Goal: Task Accomplishment & Management: Use online tool/utility

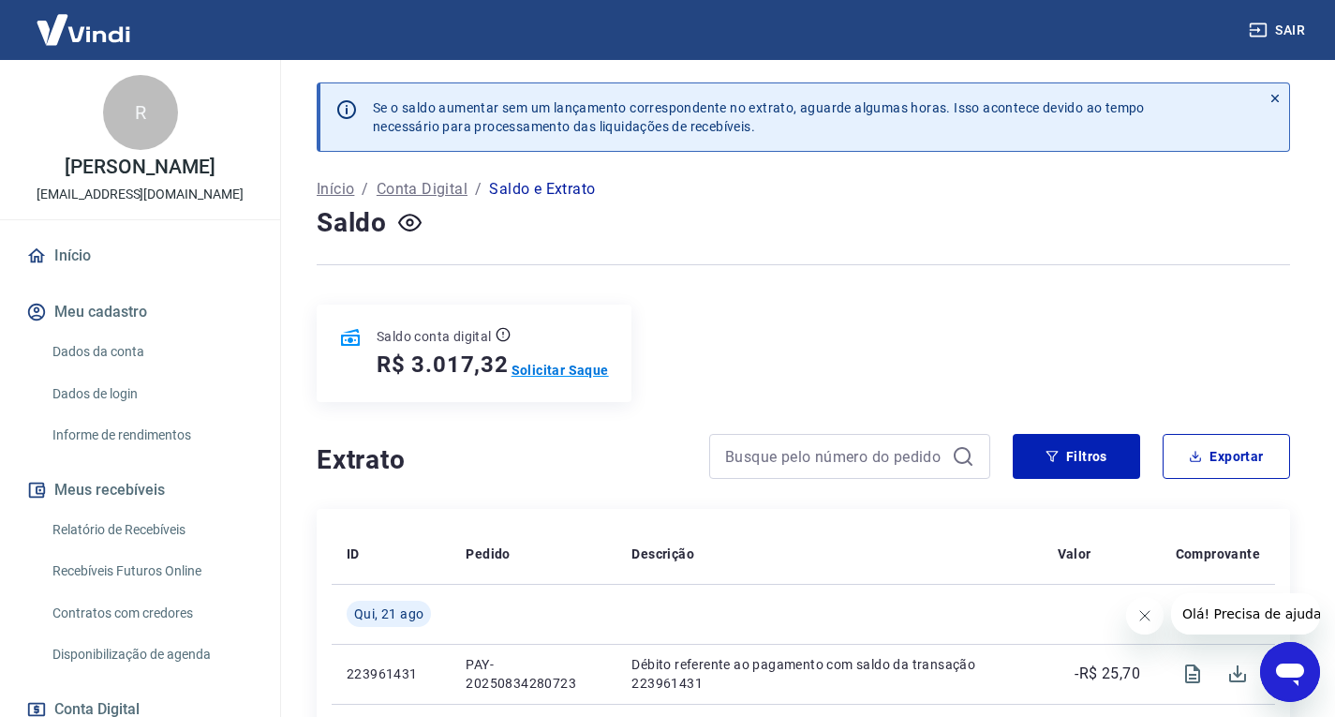
click at [572, 366] on p "Solicitar Saque" at bounding box center [560, 370] width 97 height 19
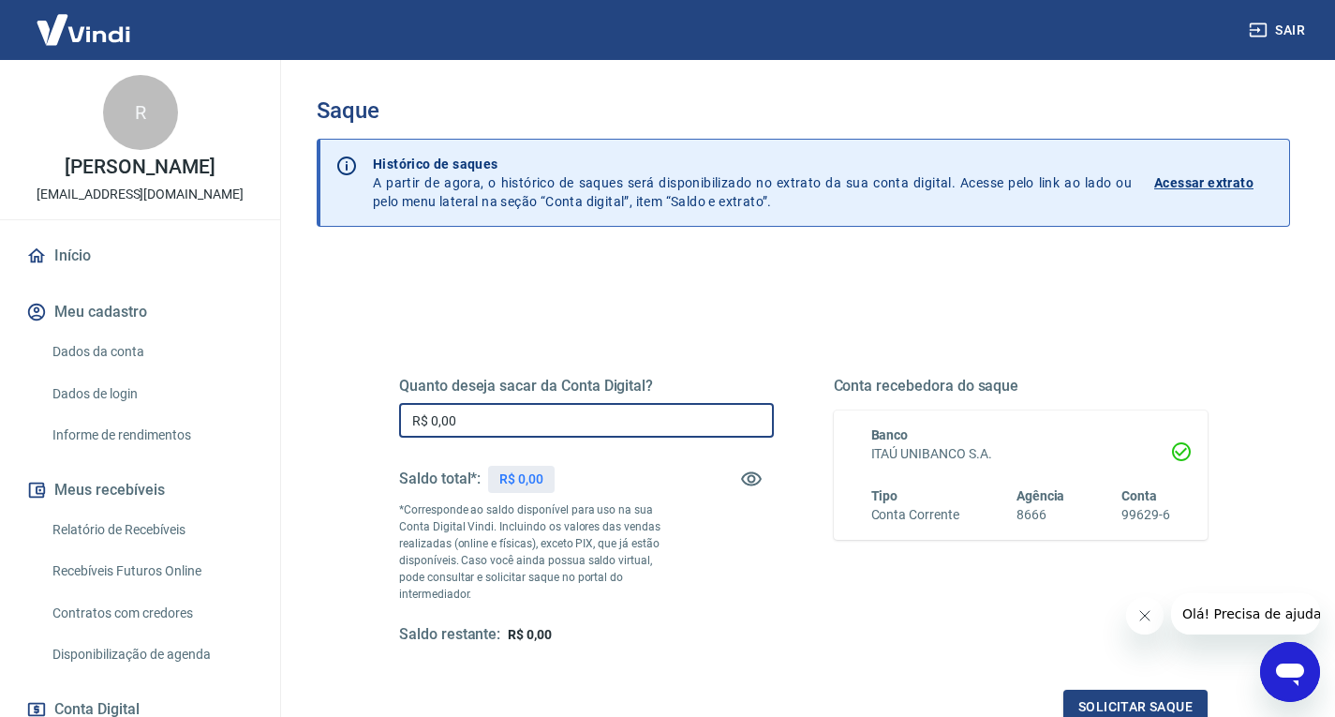
click at [577, 414] on input "R$ 0,00" at bounding box center [586, 420] width 375 height 35
type input "R$ 2.500,00"
click at [960, 690] on div "Solicitar saque" at bounding box center [803, 707] width 809 height 35
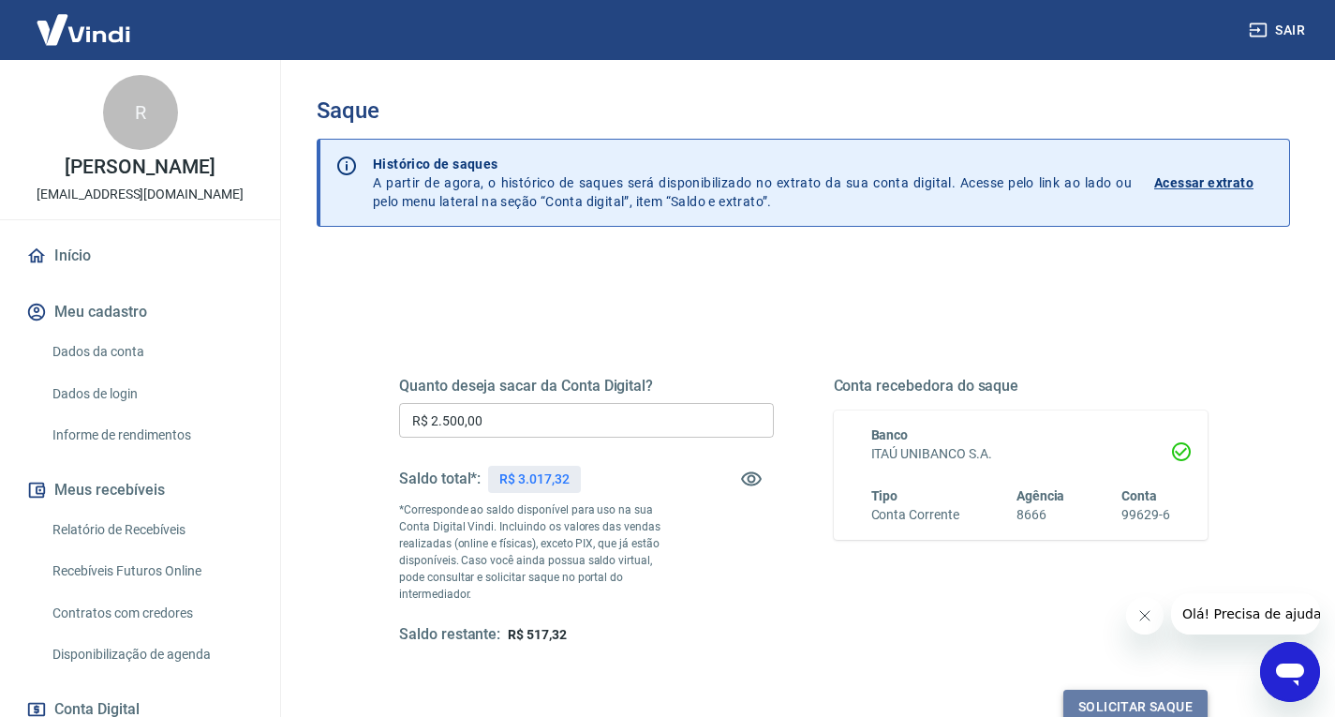
click at [1089, 690] on button "Solicitar saque" at bounding box center [1135, 707] width 144 height 35
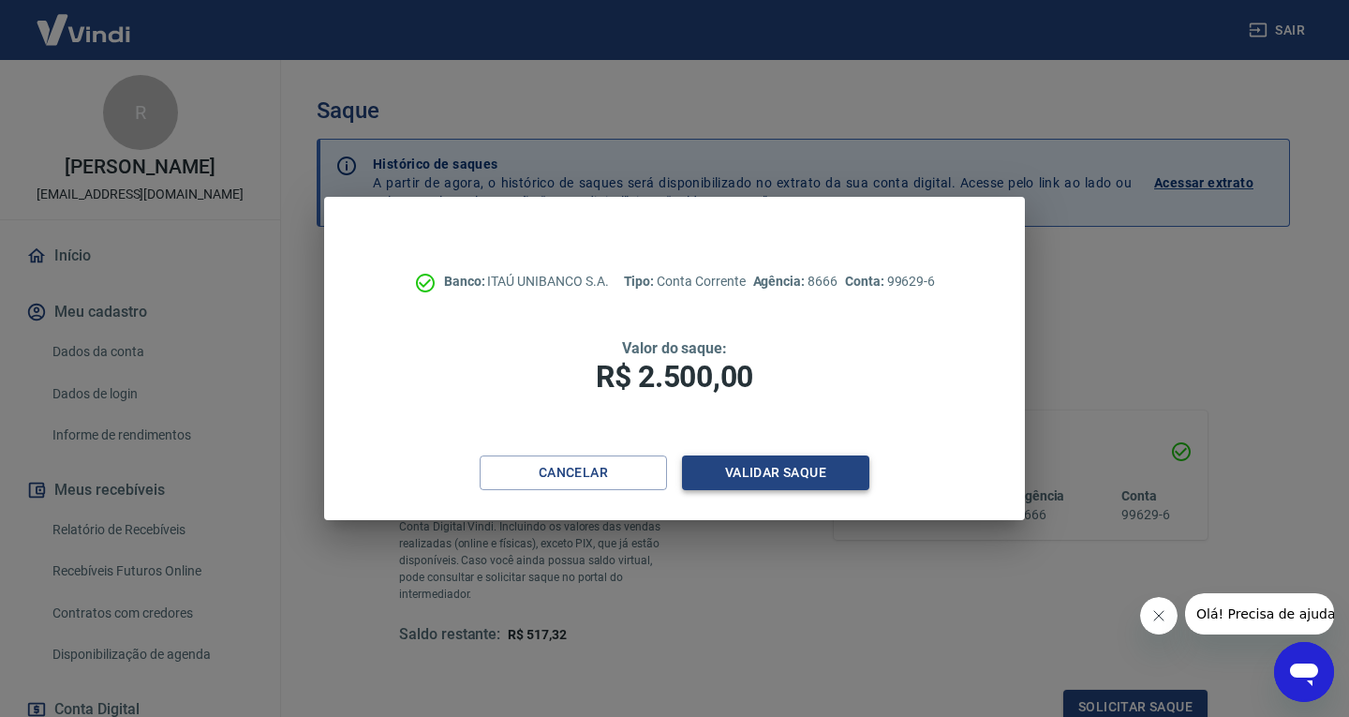
click at [756, 471] on button "Validar saque" at bounding box center [775, 472] width 187 height 35
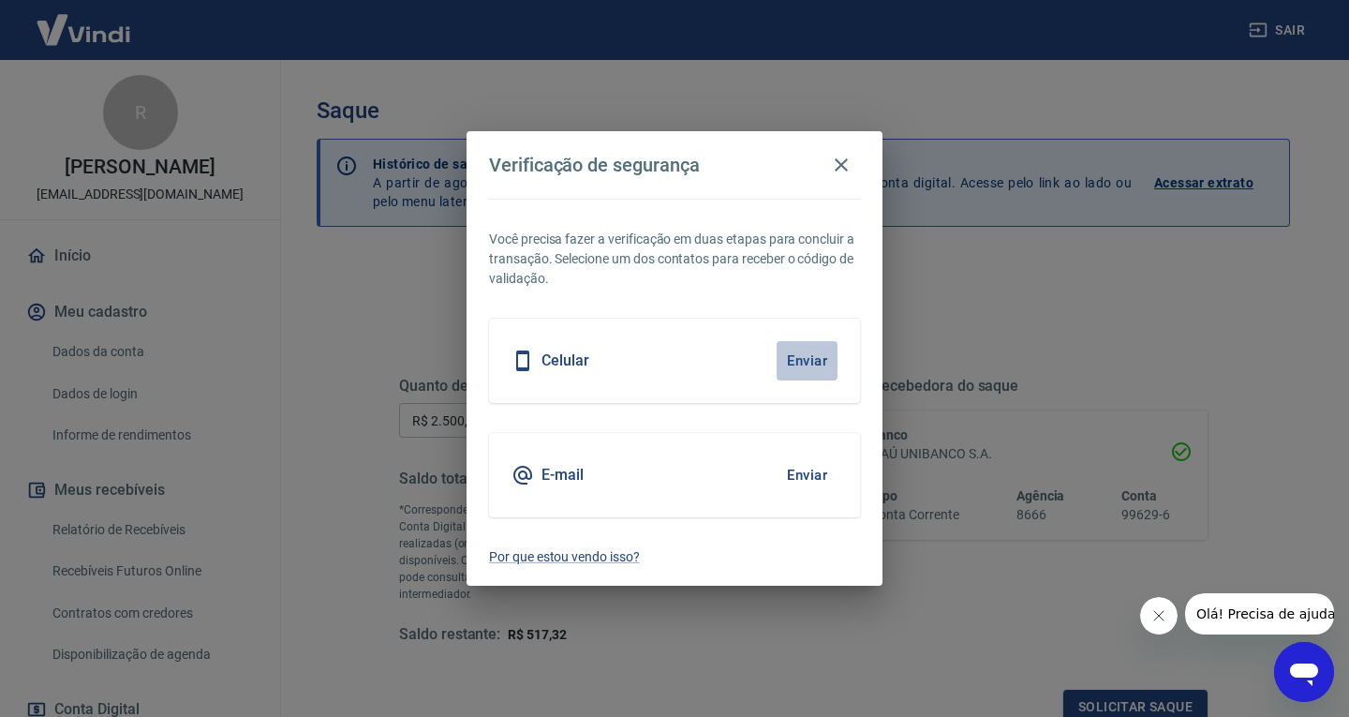
click at [798, 361] on button "Enviar" at bounding box center [807, 360] width 61 height 39
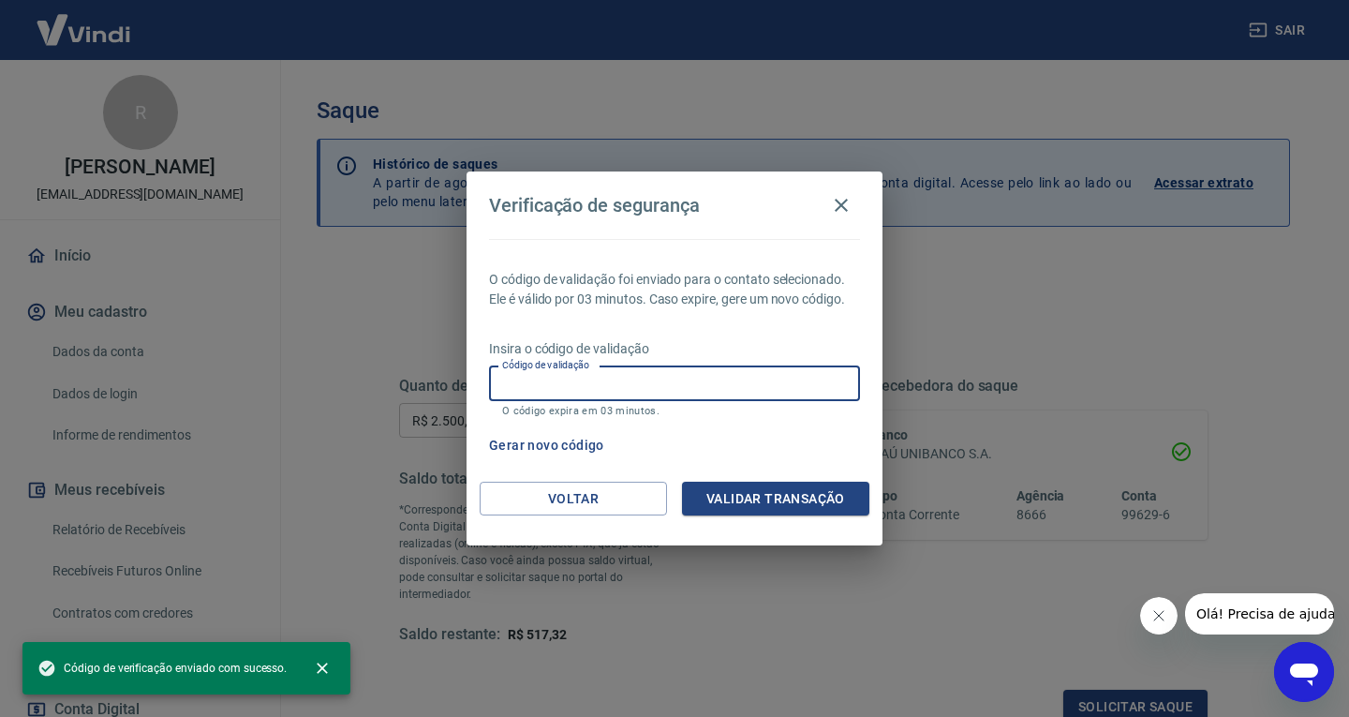
click at [636, 393] on input "Código de validação" at bounding box center [674, 383] width 371 height 35
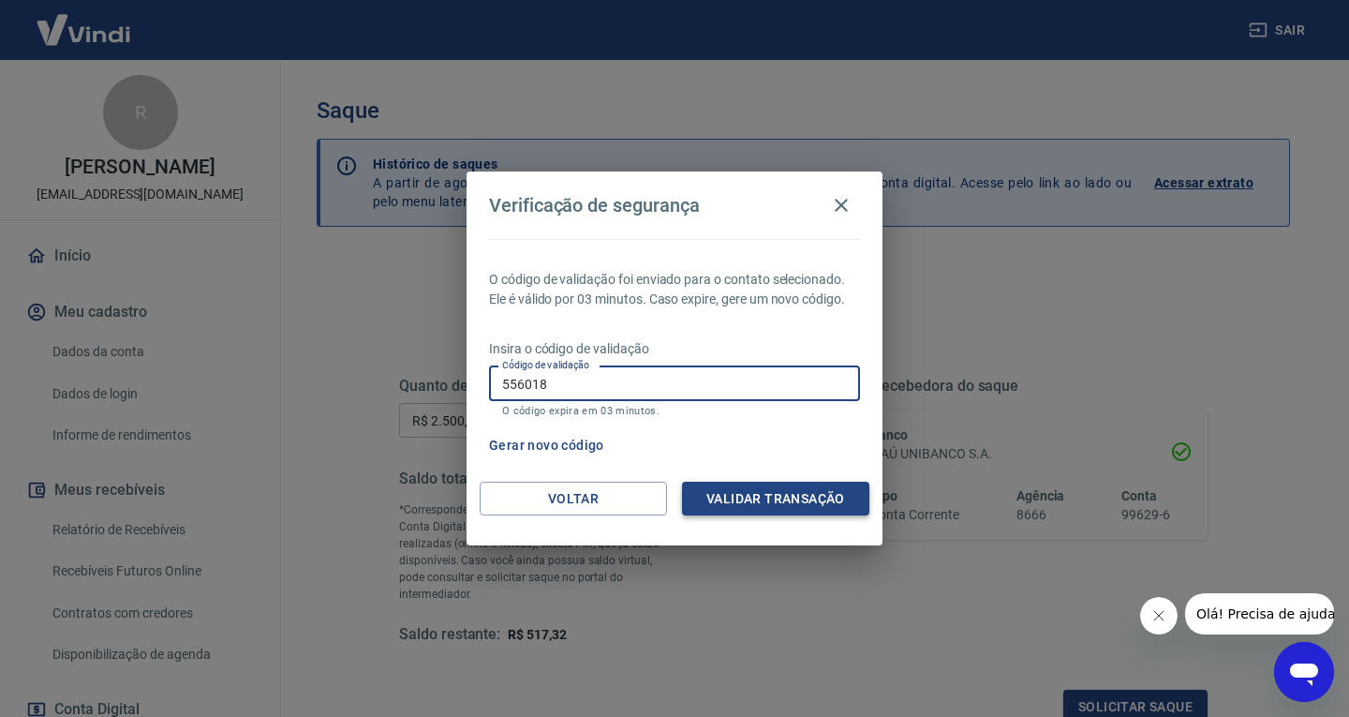
type input "556018"
click at [727, 495] on button "Validar transação" at bounding box center [775, 499] width 187 height 35
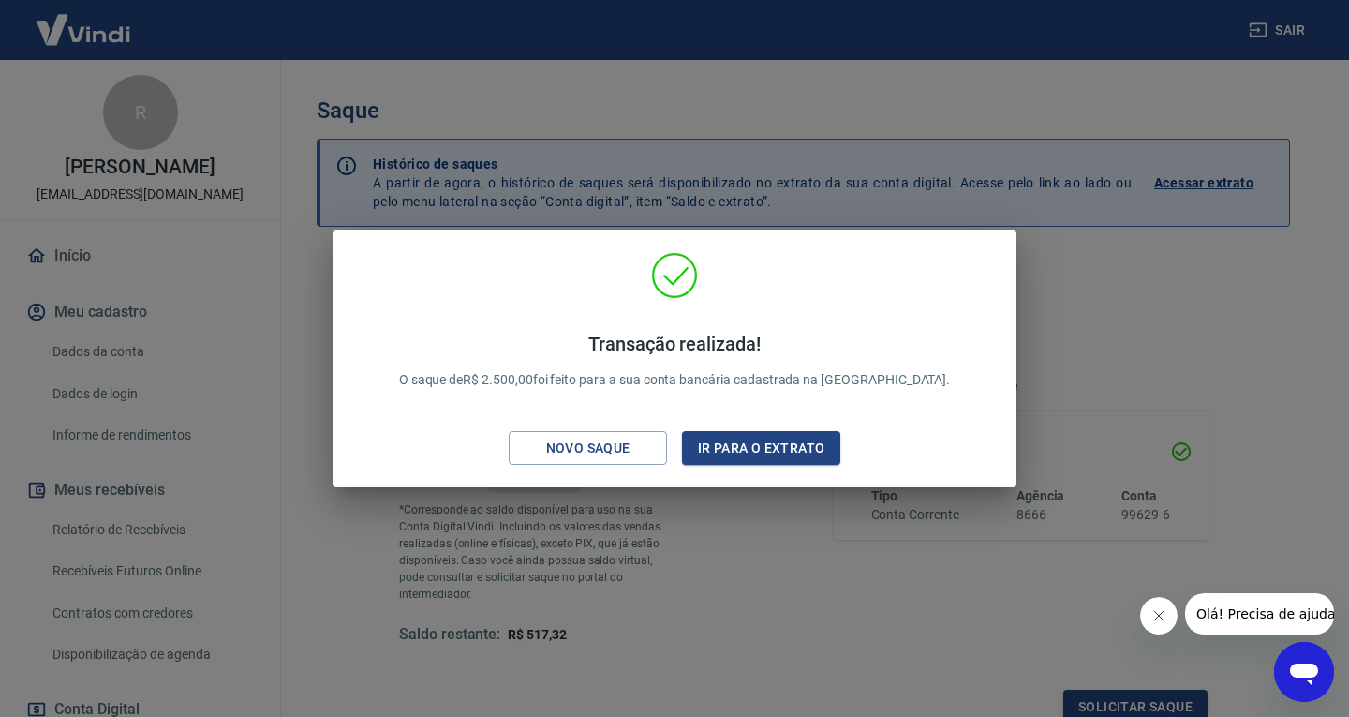
click at [340, 514] on div "Transação realizada! O saque de R$ 2.500,00 foi feito para a sua conta bancária…" at bounding box center [674, 358] width 1349 height 717
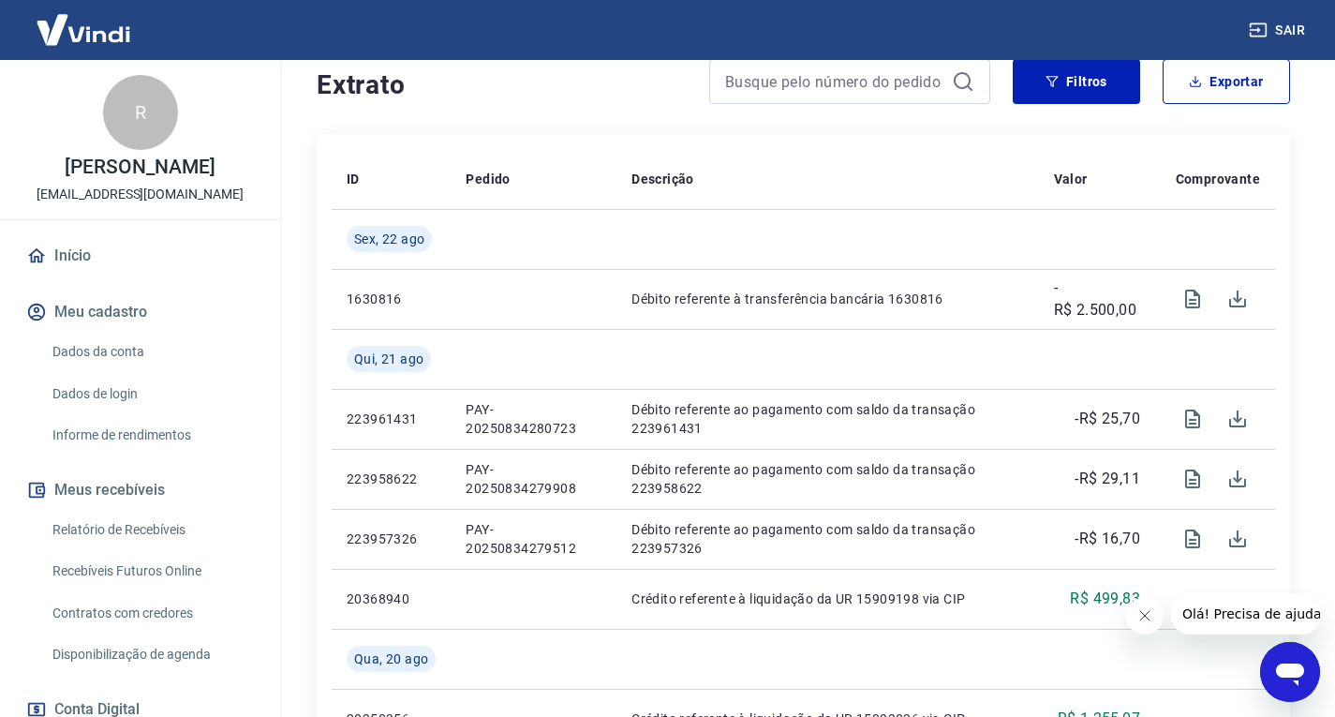
scroll to position [450, 0]
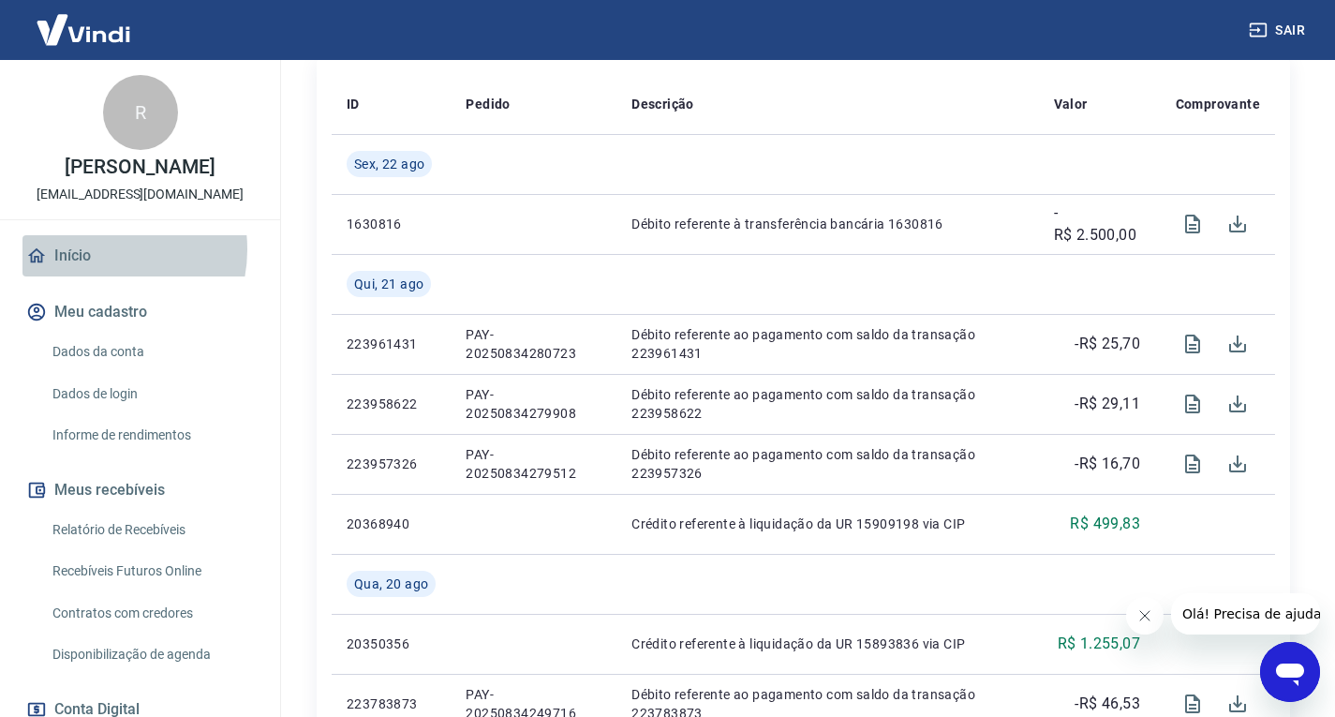
click at [96, 249] on link "Início" at bounding box center [139, 255] width 235 height 41
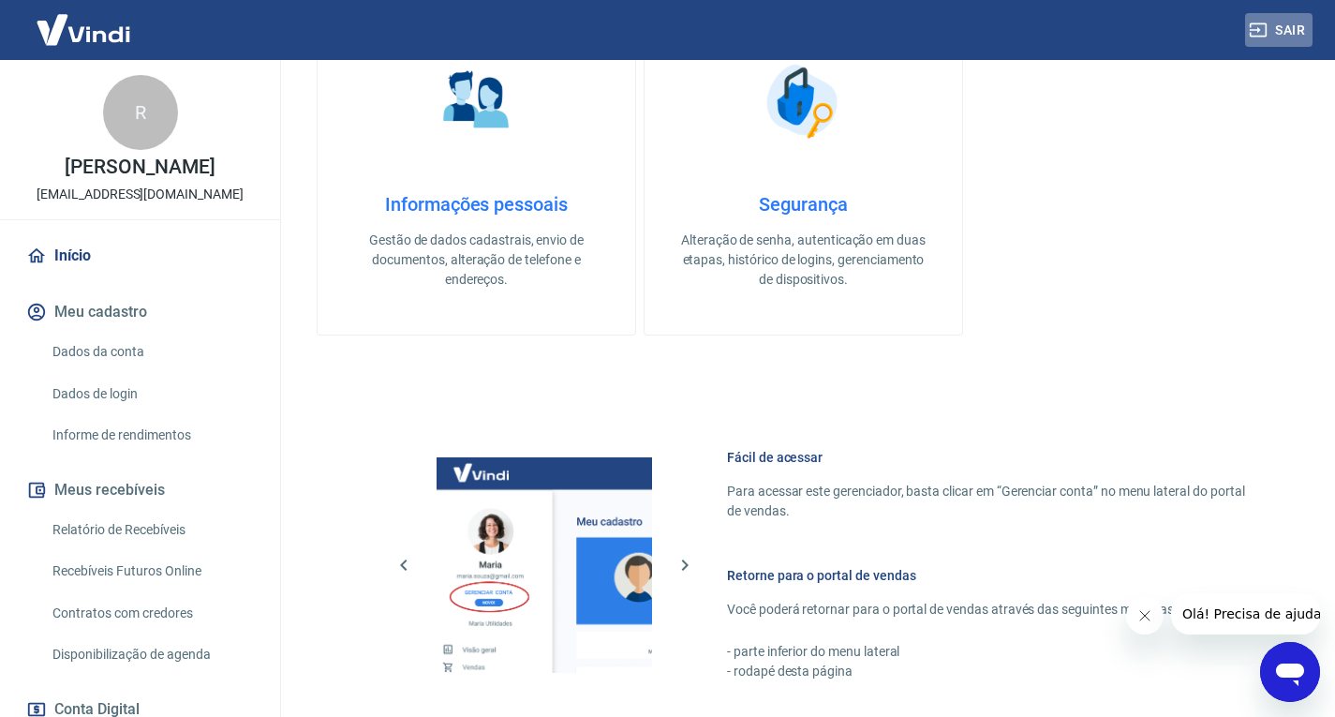
click at [1277, 16] on button "Sair" at bounding box center [1278, 30] width 67 height 35
